Goal: Navigation & Orientation: Find specific page/section

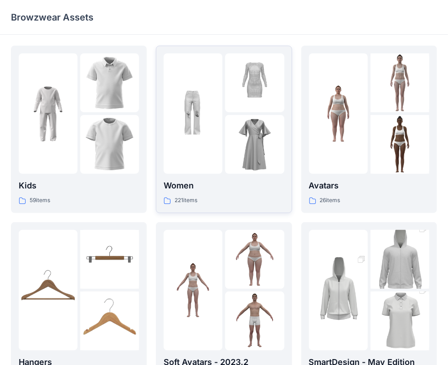
click at [208, 187] on p "Women" at bounding box center [224, 185] width 120 height 13
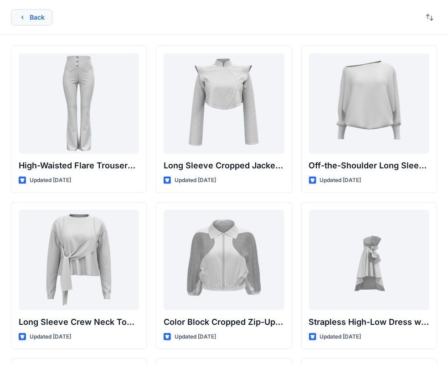
click at [23, 17] on icon "button" at bounding box center [22, 17] width 7 height 7
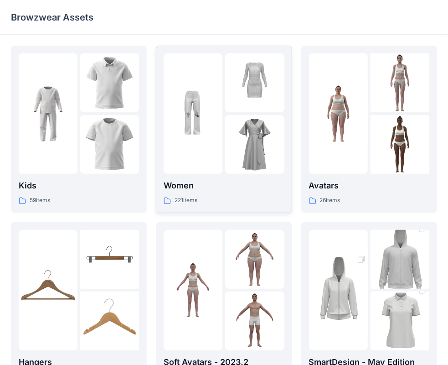
click at [210, 165] on div at bounding box center [193, 113] width 59 height 120
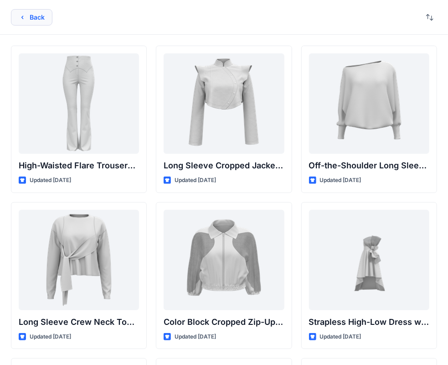
click at [35, 13] on button "Back" at bounding box center [31, 17] width 41 height 16
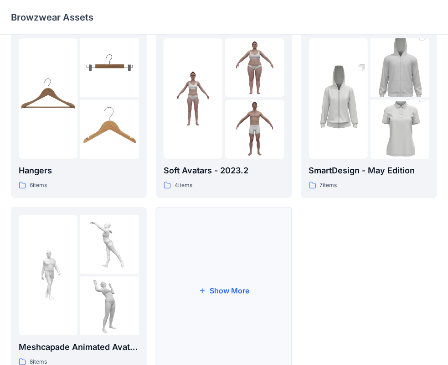
scroll to position [226, 0]
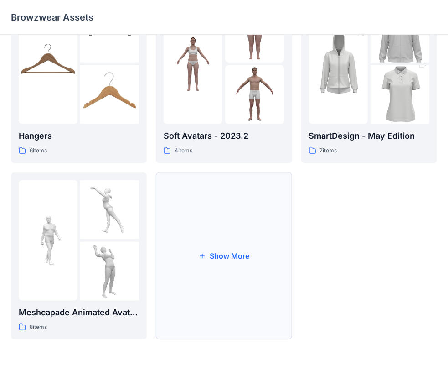
click at [230, 258] on button "Show More" at bounding box center [224, 255] width 136 height 167
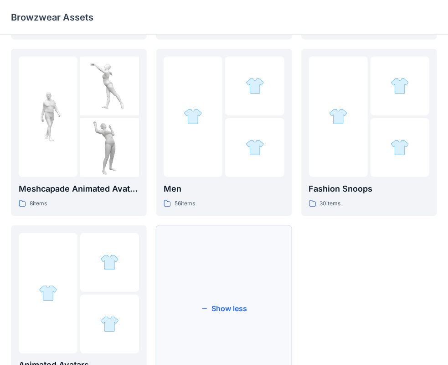
scroll to position [363, 0]
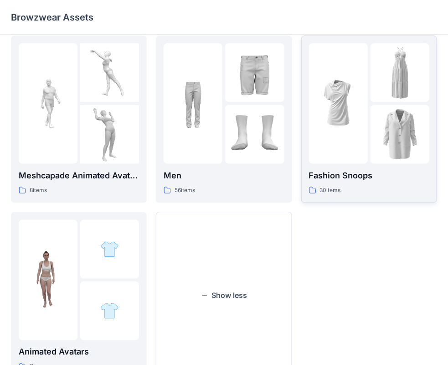
click at [364, 176] on p "Fashion Snoops" at bounding box center [369, 175] width 120 height 13
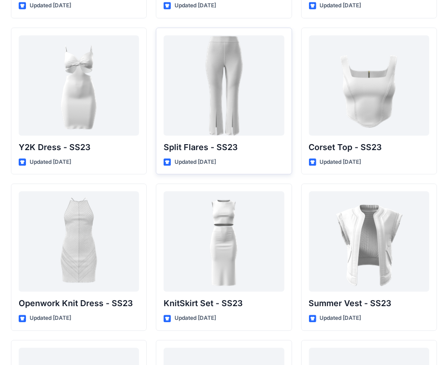
scroll to position [785, 0]
